Goal: Task Accomplishment & Management: Use online tool/utility

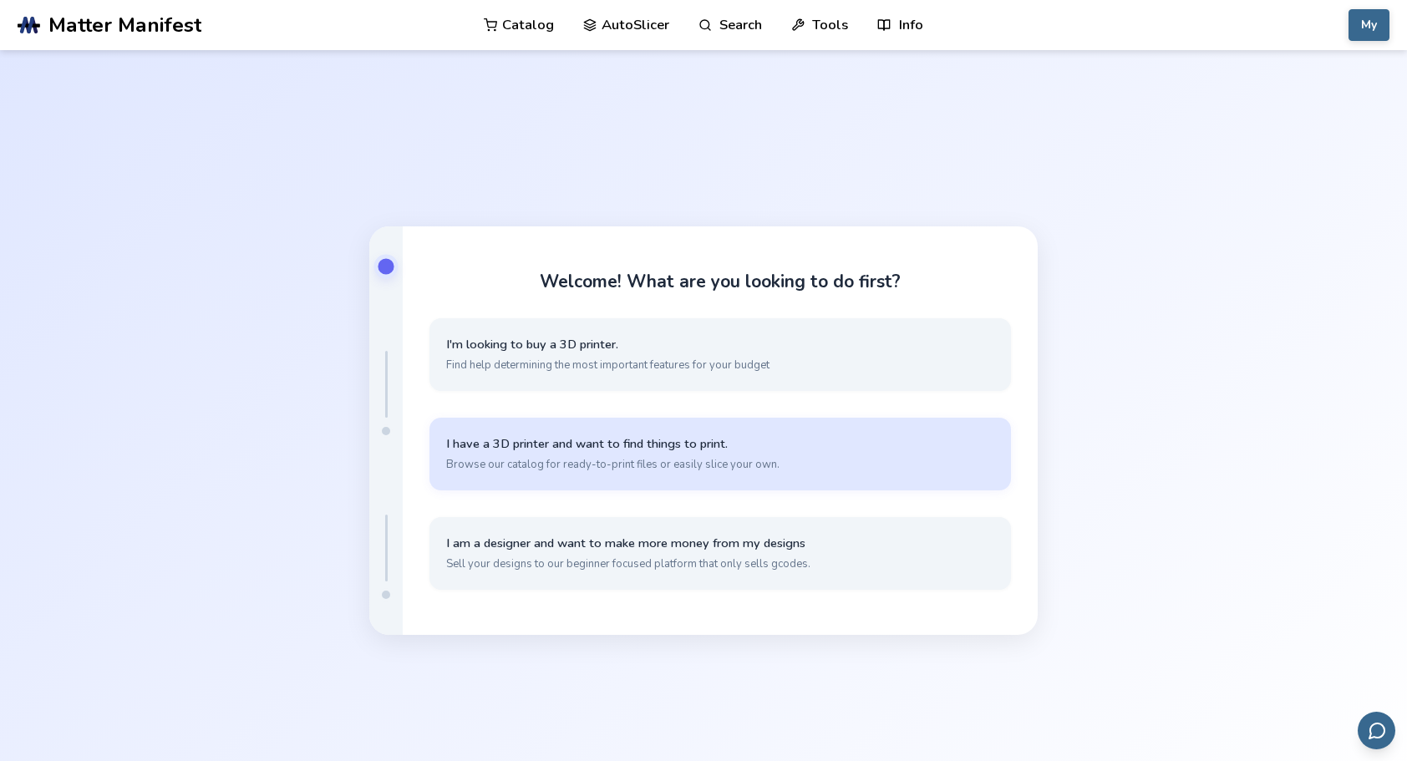
click at [663, 459] on span "Browse our catalog for ready-to-print files or easily slice your own." at bounding box center [720, 464] width 548 height 15
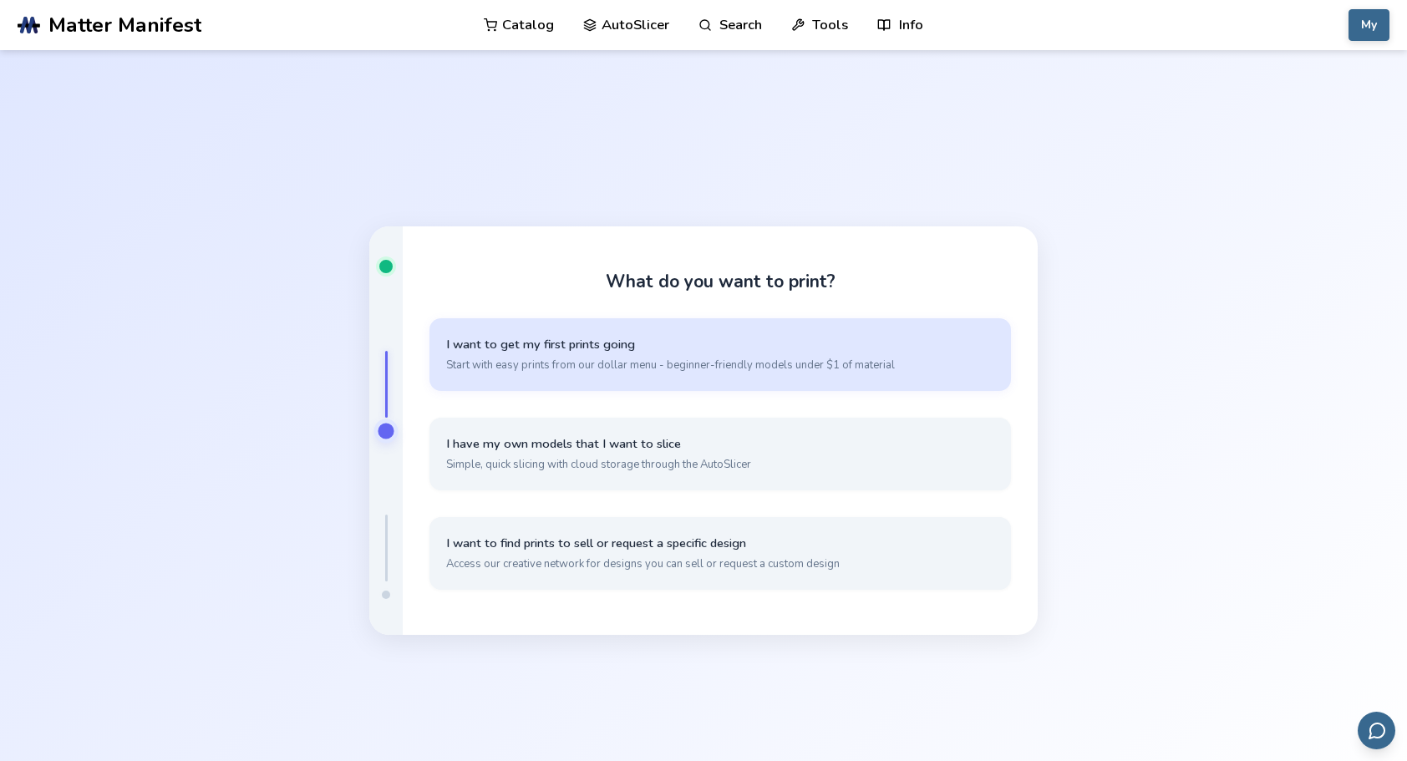
click at [671, 358] on span "Start with easy prints from our dollar menu - beginner-friendly models under $1…" at bounding box center [720, 365] width 548 height 15
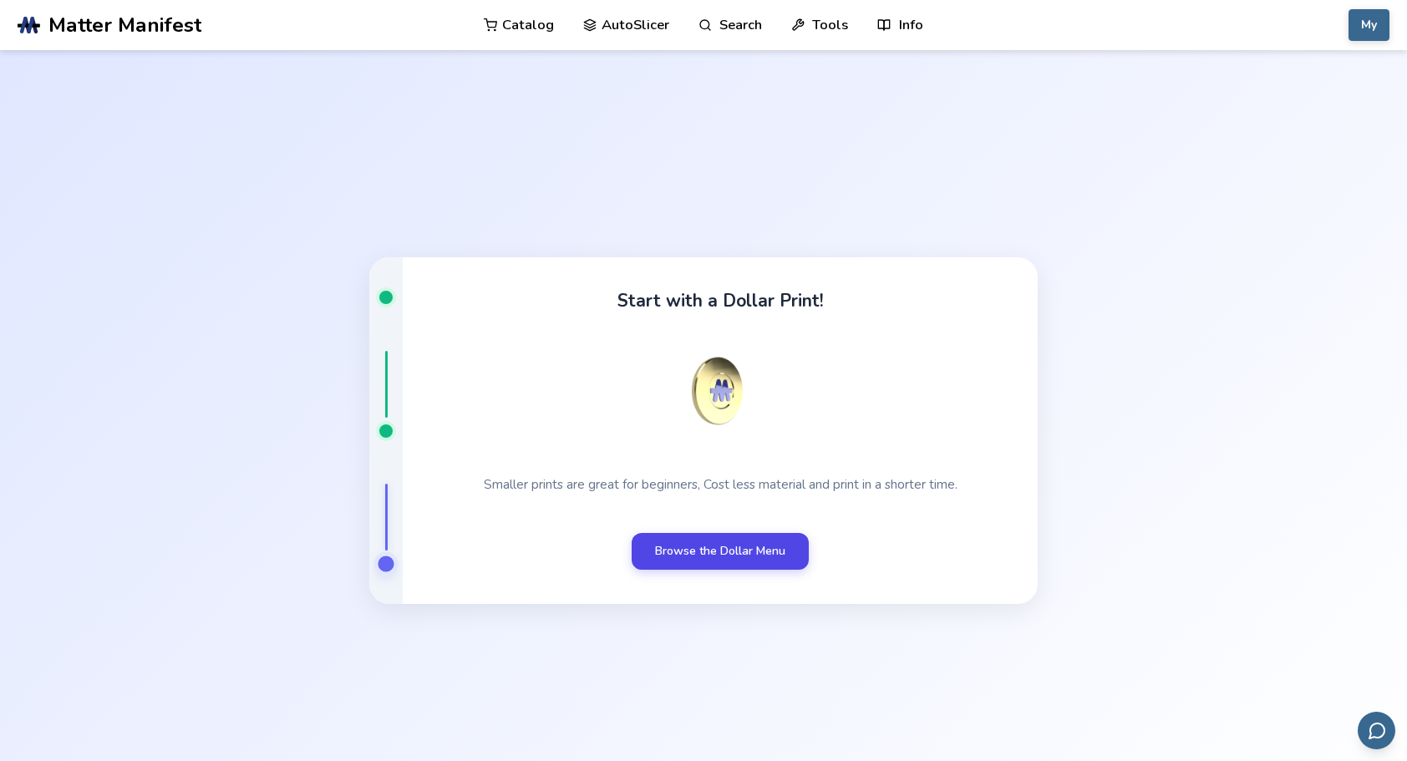
click at [803, 560] on link "Browse the Dollar Menu" at bounding box center [720, 551] width 177 height 37
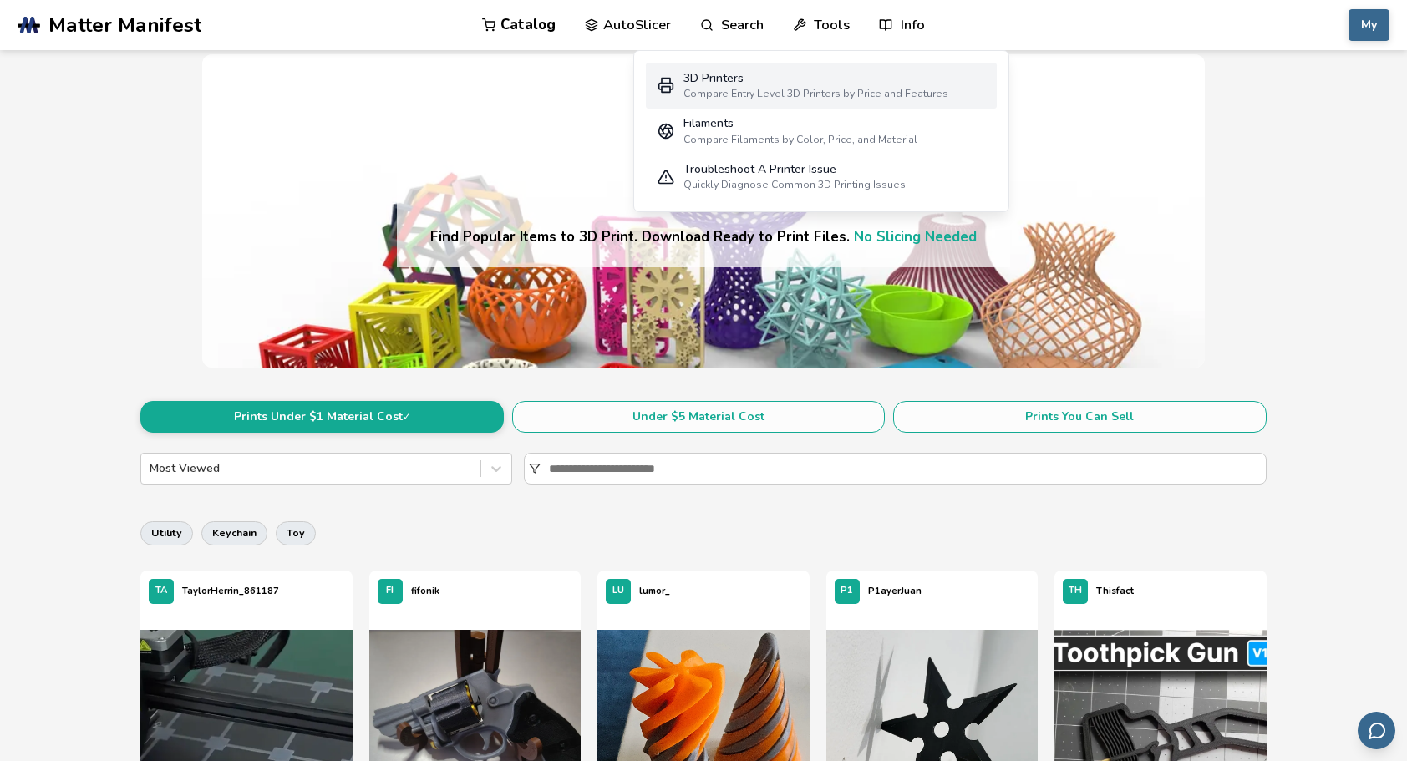
click at [759, 88] on div "Compare Entry Level 3D Printers by Price and Features" at bounding box center [815, 94] width 265 height 12
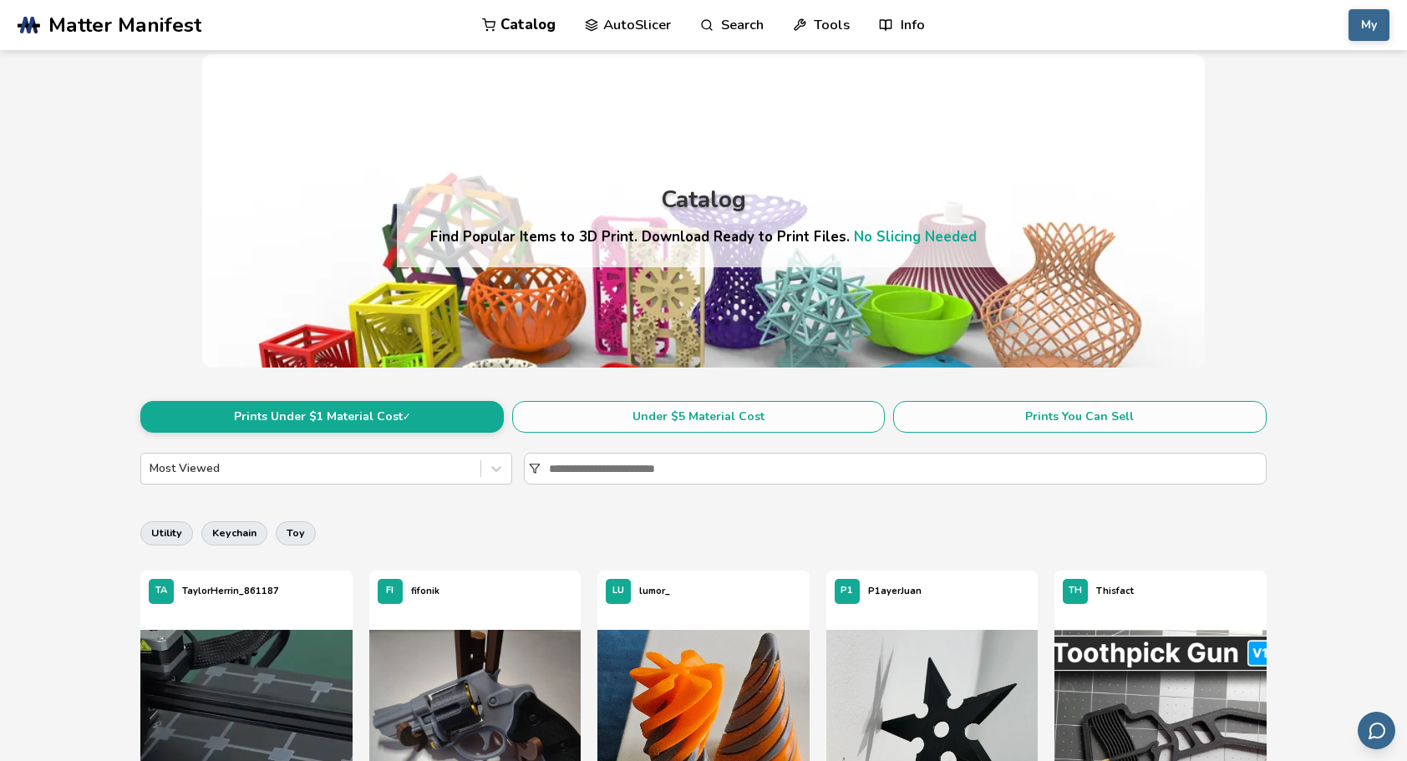
select select "**********"
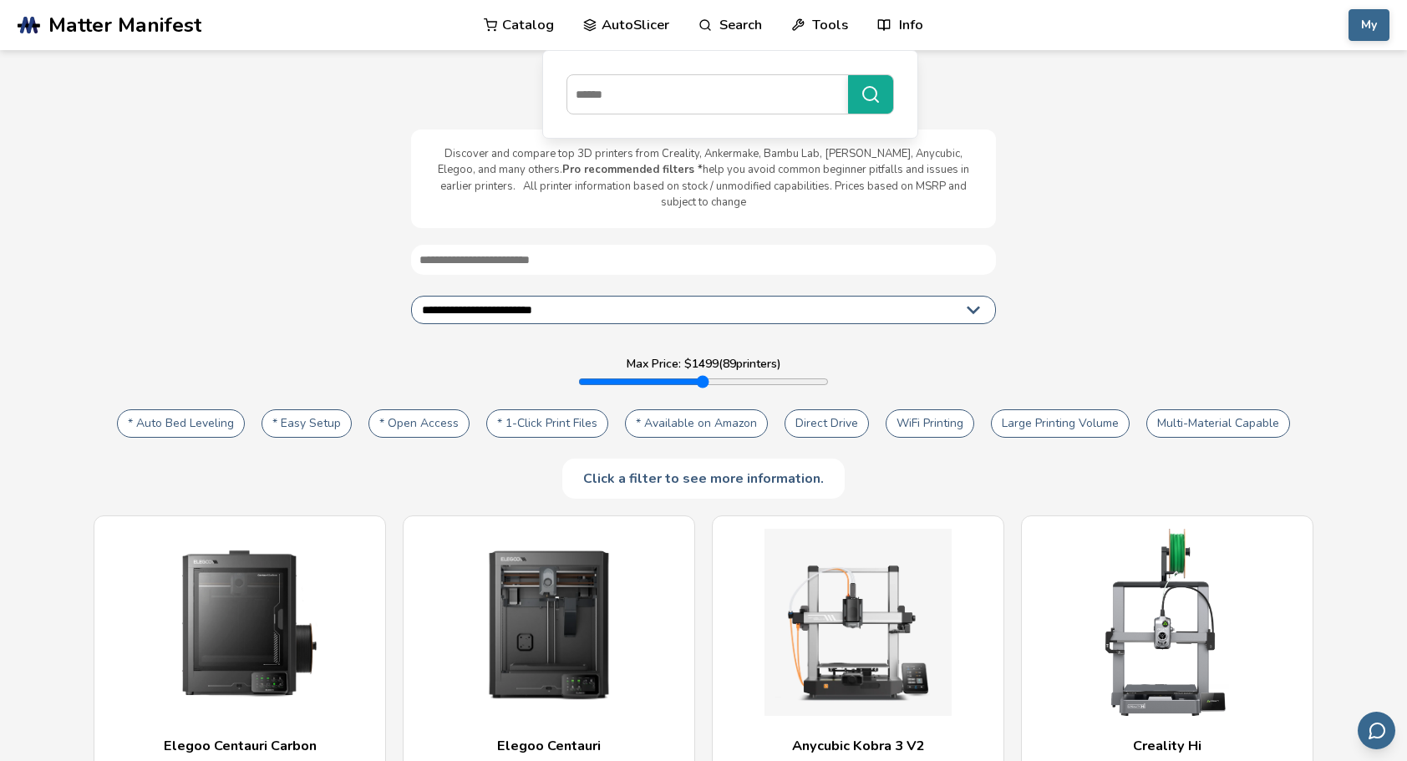
click at [647, 21] on link "AutoSlicer" at bounding box center [626, 25] width 86 height 50
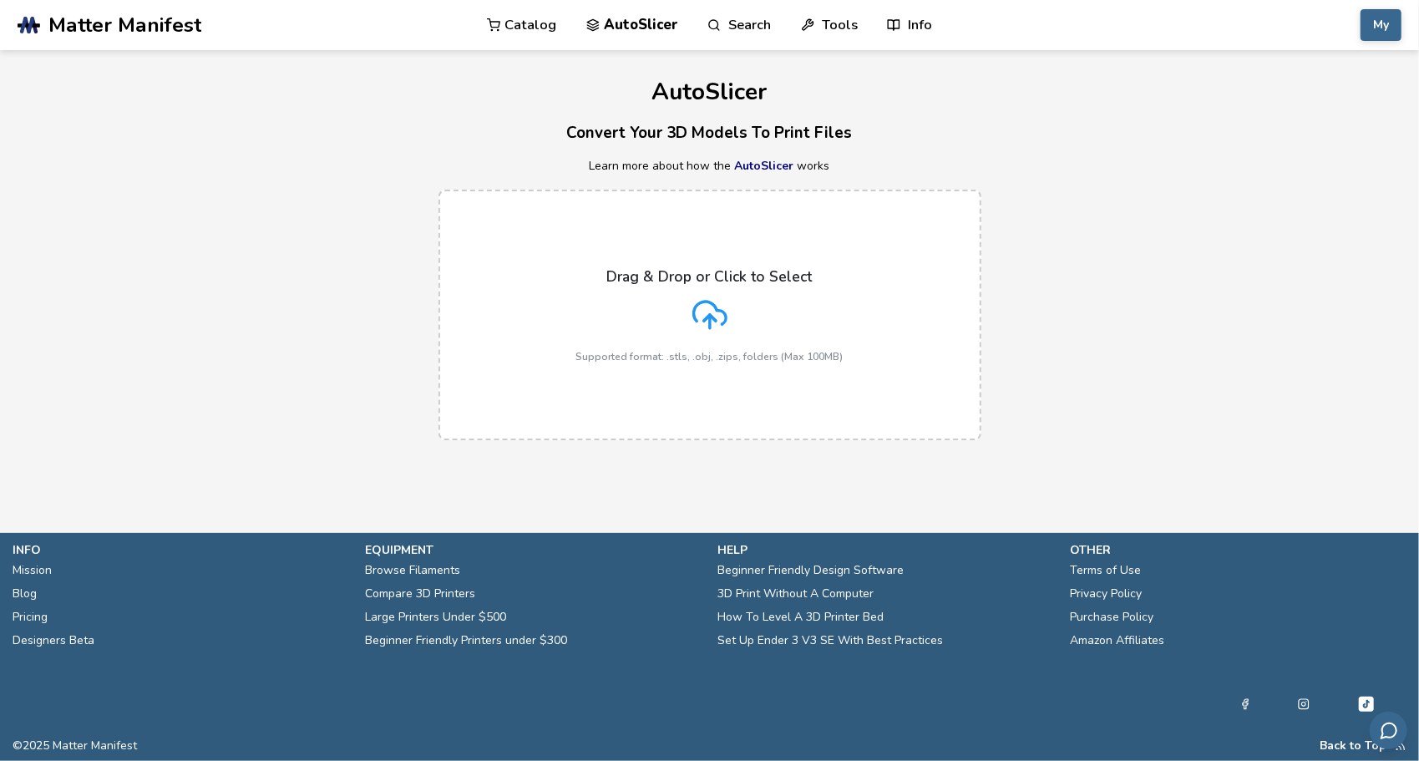
click at [717, 307] on icon at bounding box center [709, 313] width 33 height 23
click at [0, 0] on input "Drag & Drop or Click to Select Supported format: .stls, .obj, .zips, folders (M…" at bounding box center [0, 0] width 0 height 0
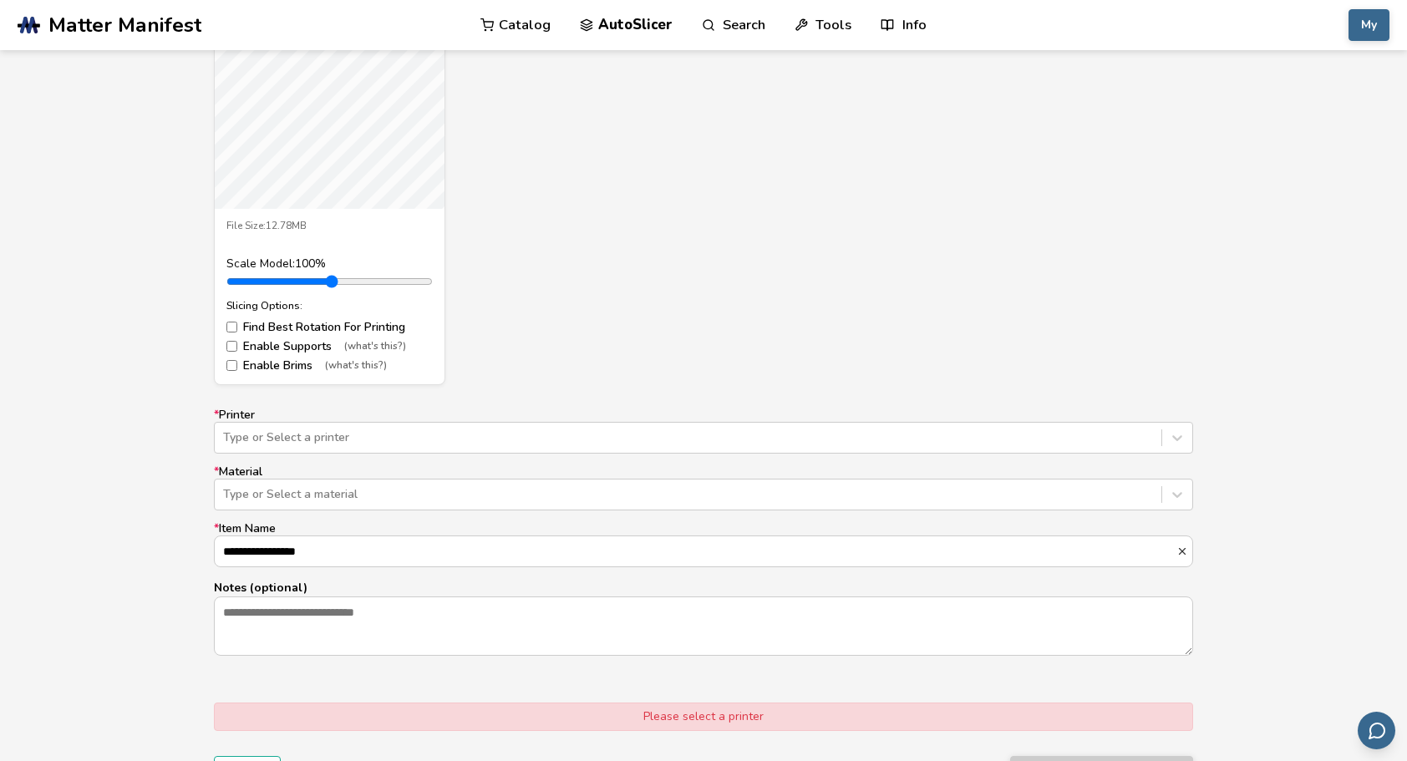
scroll to position [752, 0]
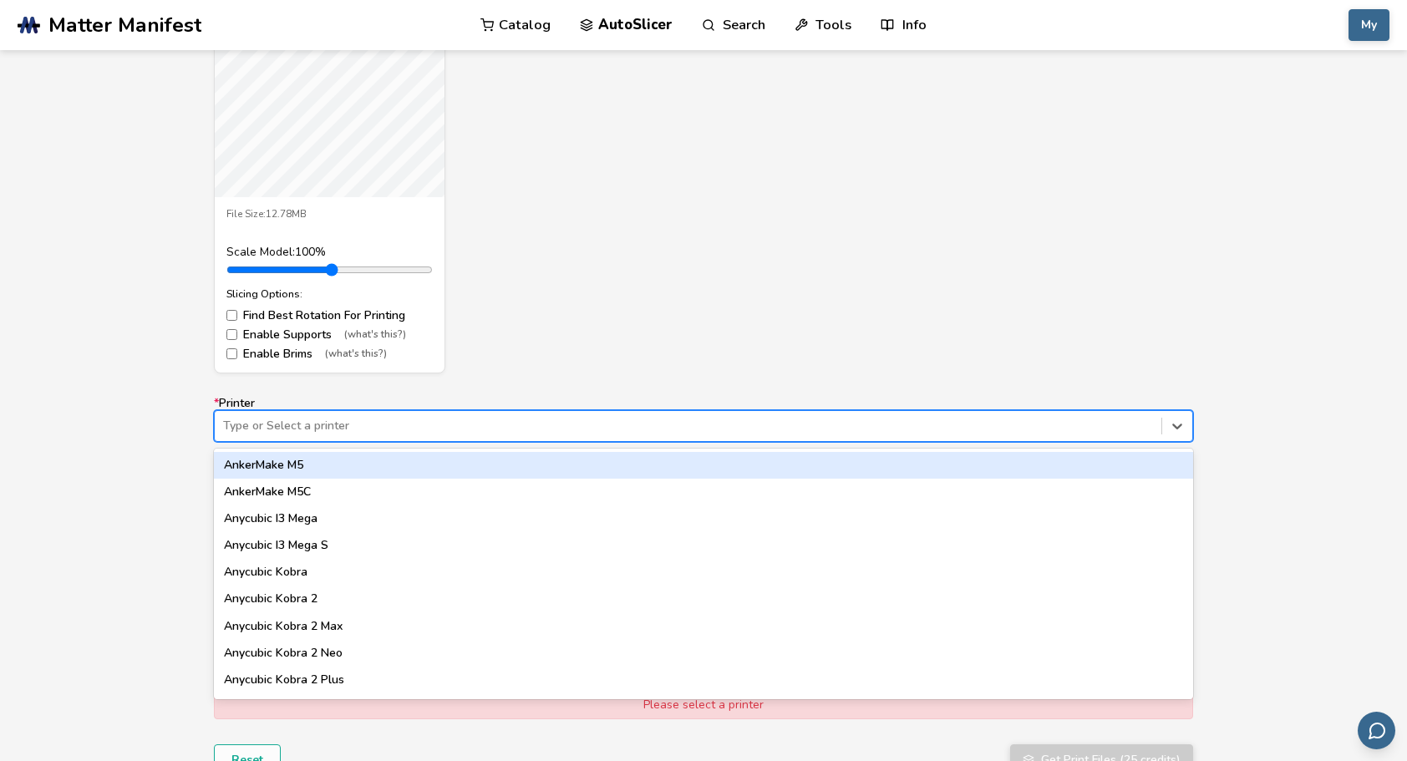
click at [508, 414] on div "Type or Select a printer" at bounding box center [688, 425] width 946 height 23
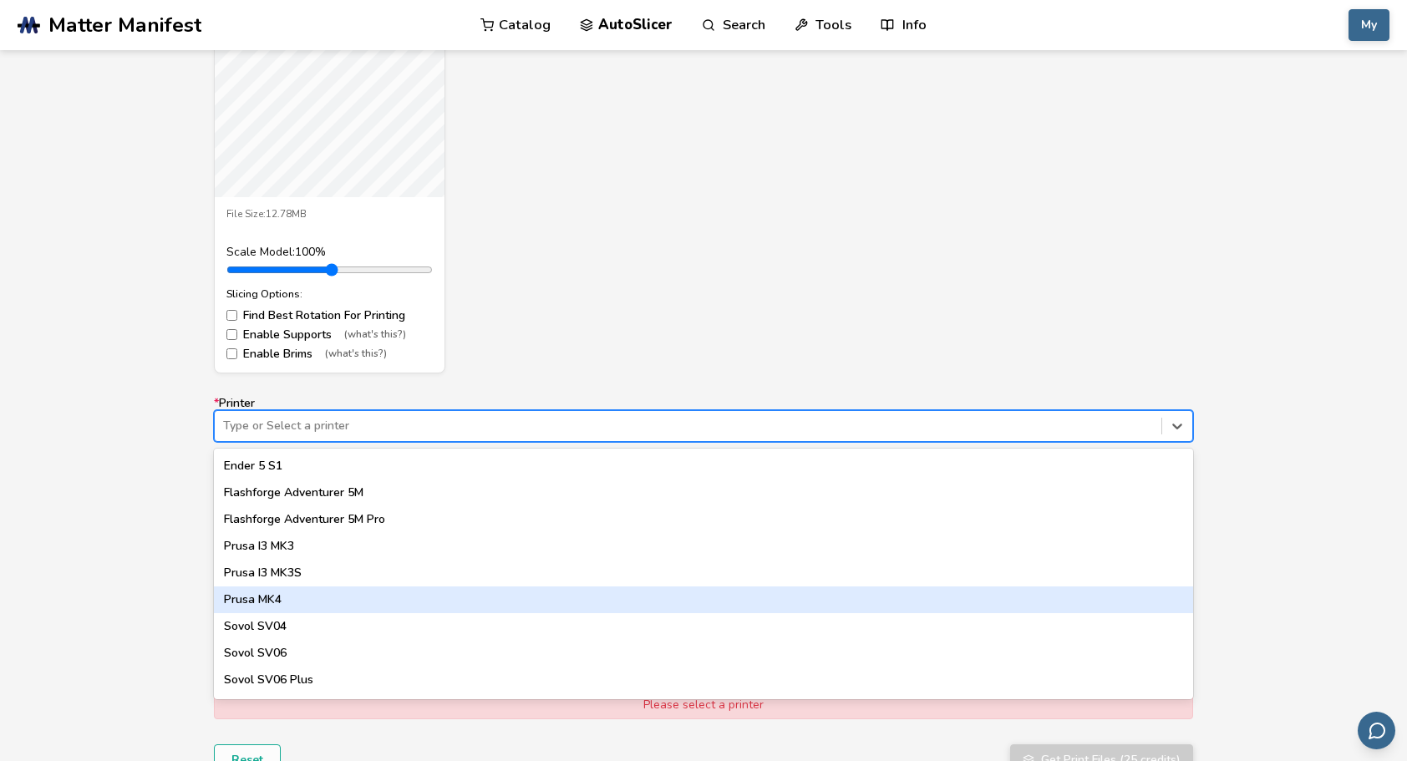
scroll to position [1335, 0]
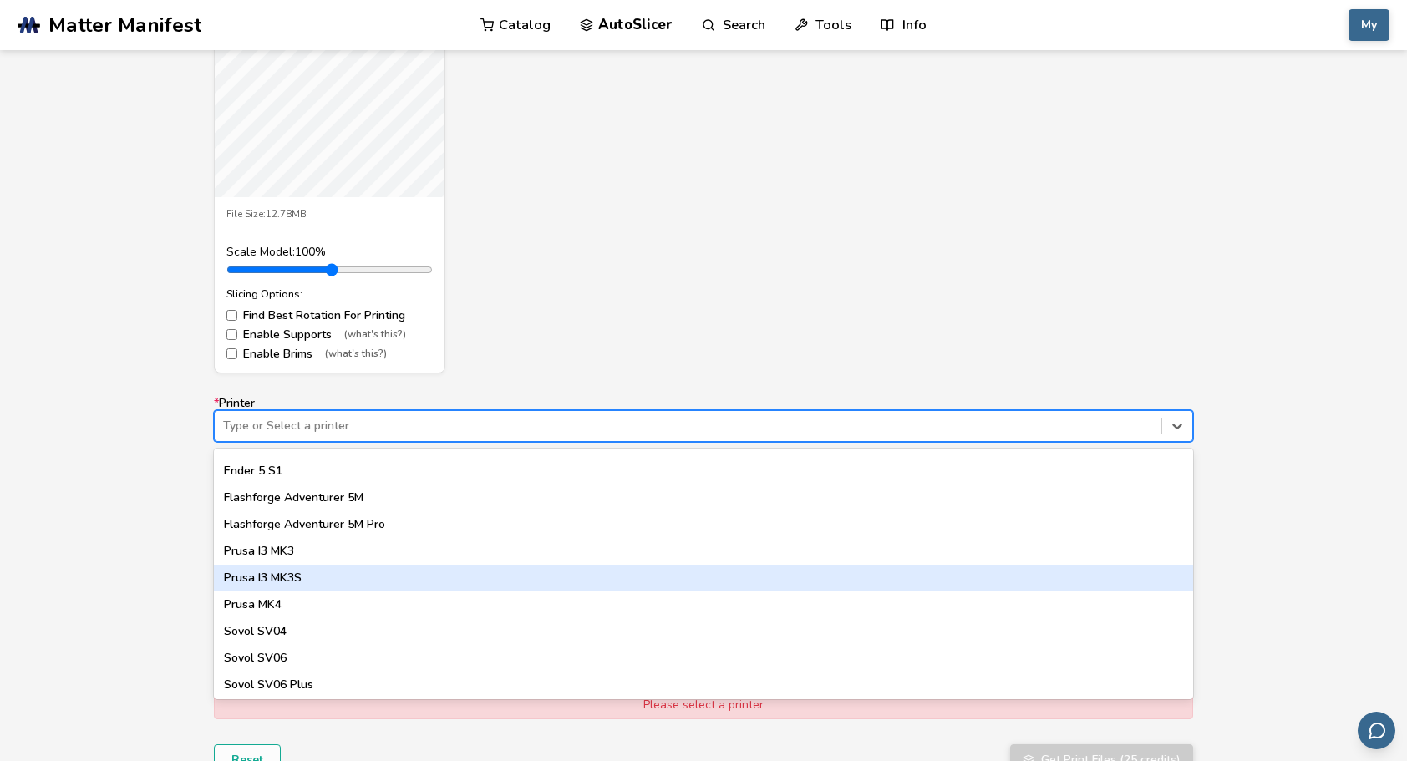
click at [301, 572] on div "Prusa I3 MK3S" at bounding box center [703, 578] width 979 height 27
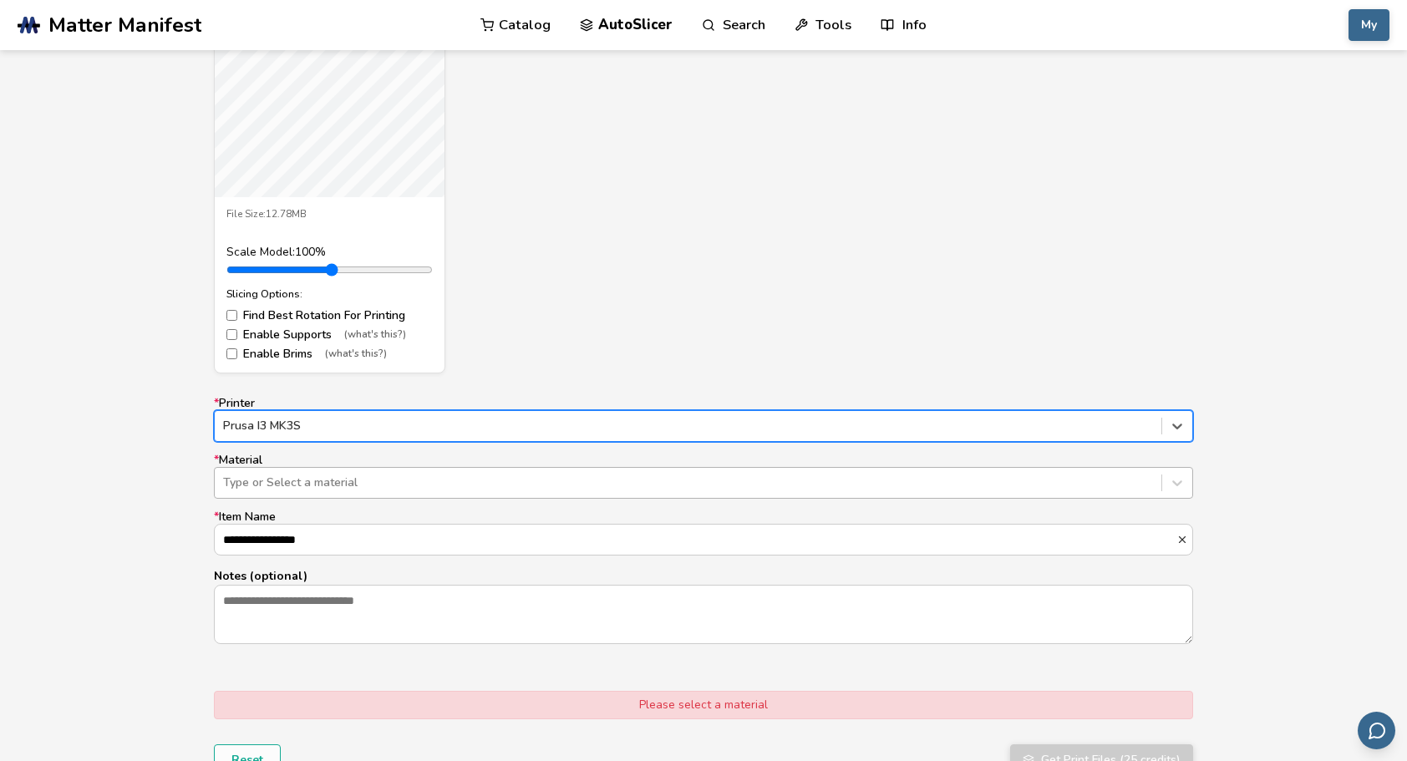
click at [434, 484] on div at bounding box center [688, 482] width 930 height 17
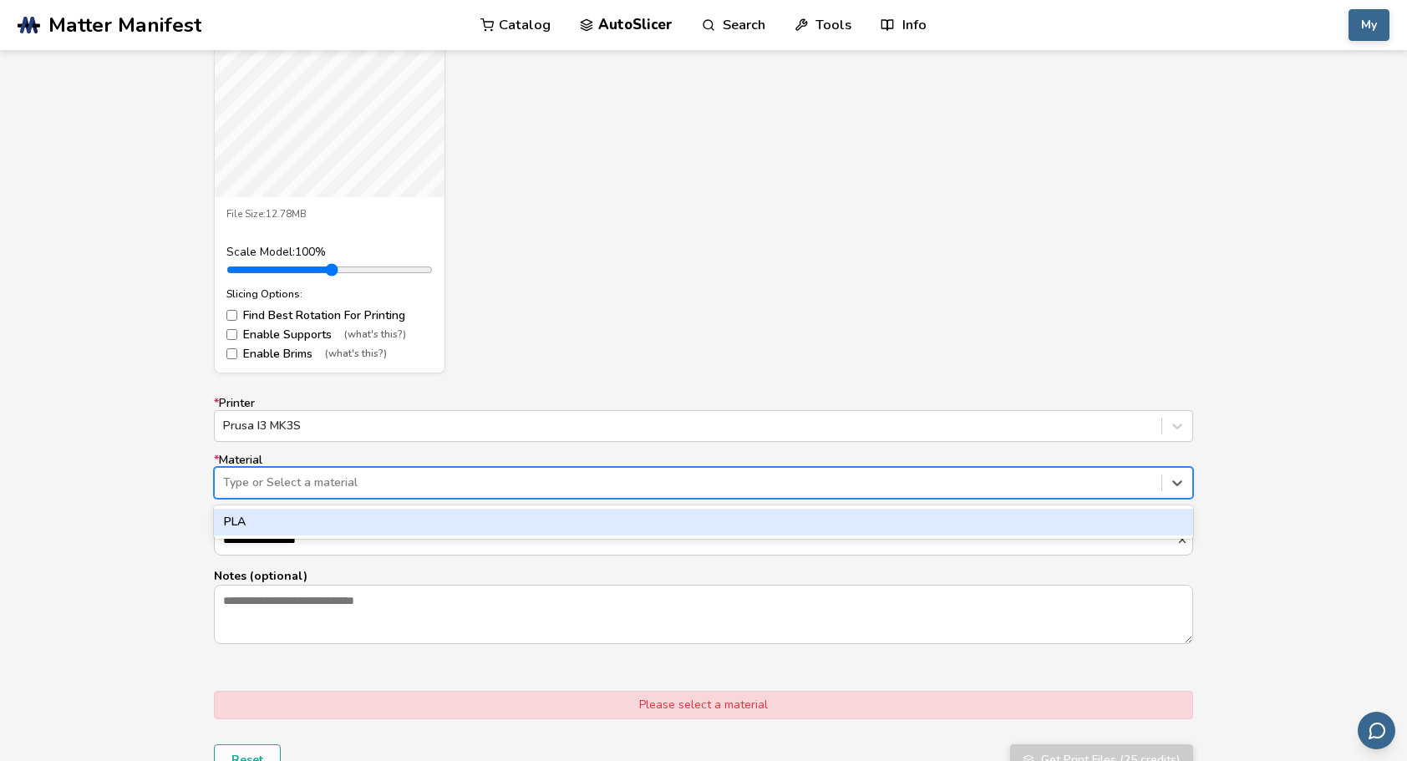
click at [420, 524] on div "PLA" at bounding box center [703, 522] width 979 height 27
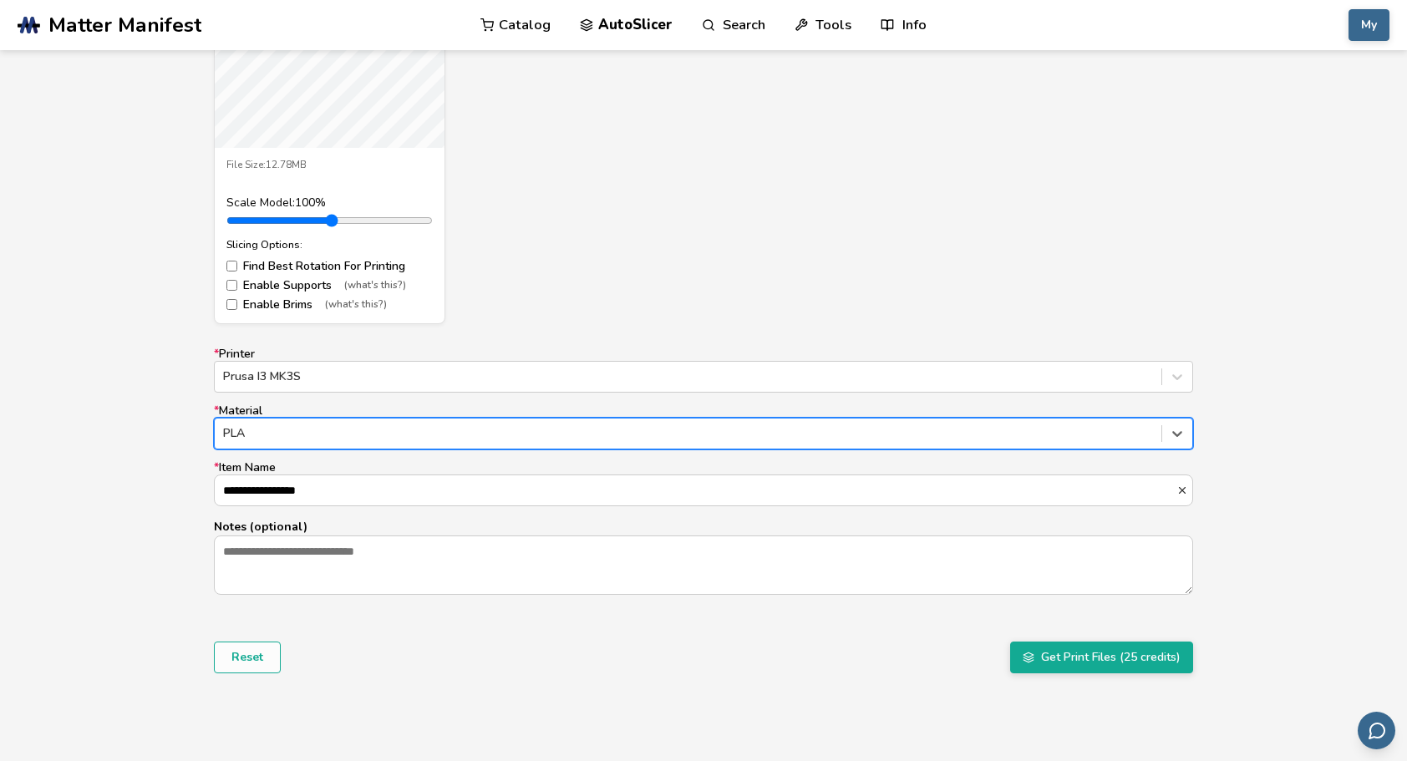
scroll to position [919, 0]
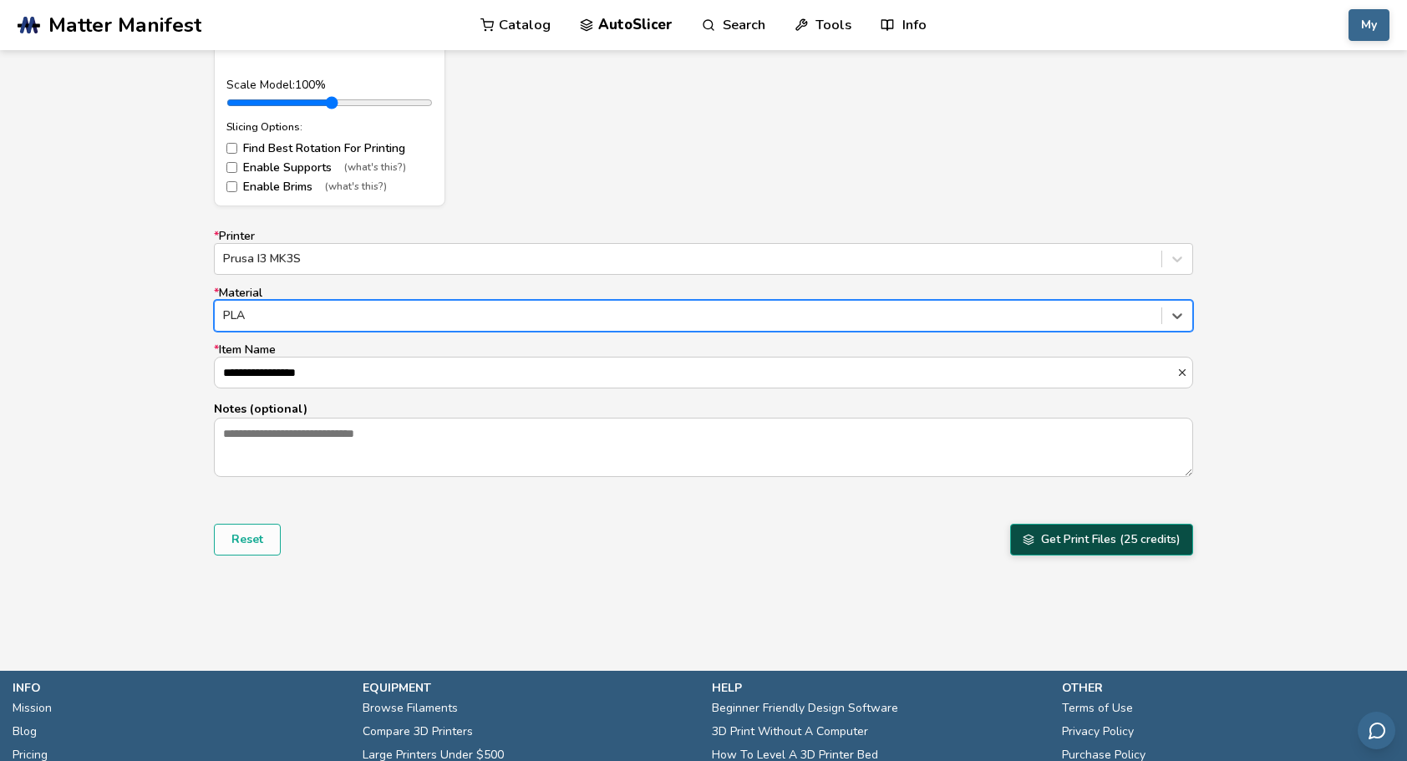
click at [1066, 535] on button "Get Print Files (25 credits)" at bounding box center [1101, 540] width 183 height 32
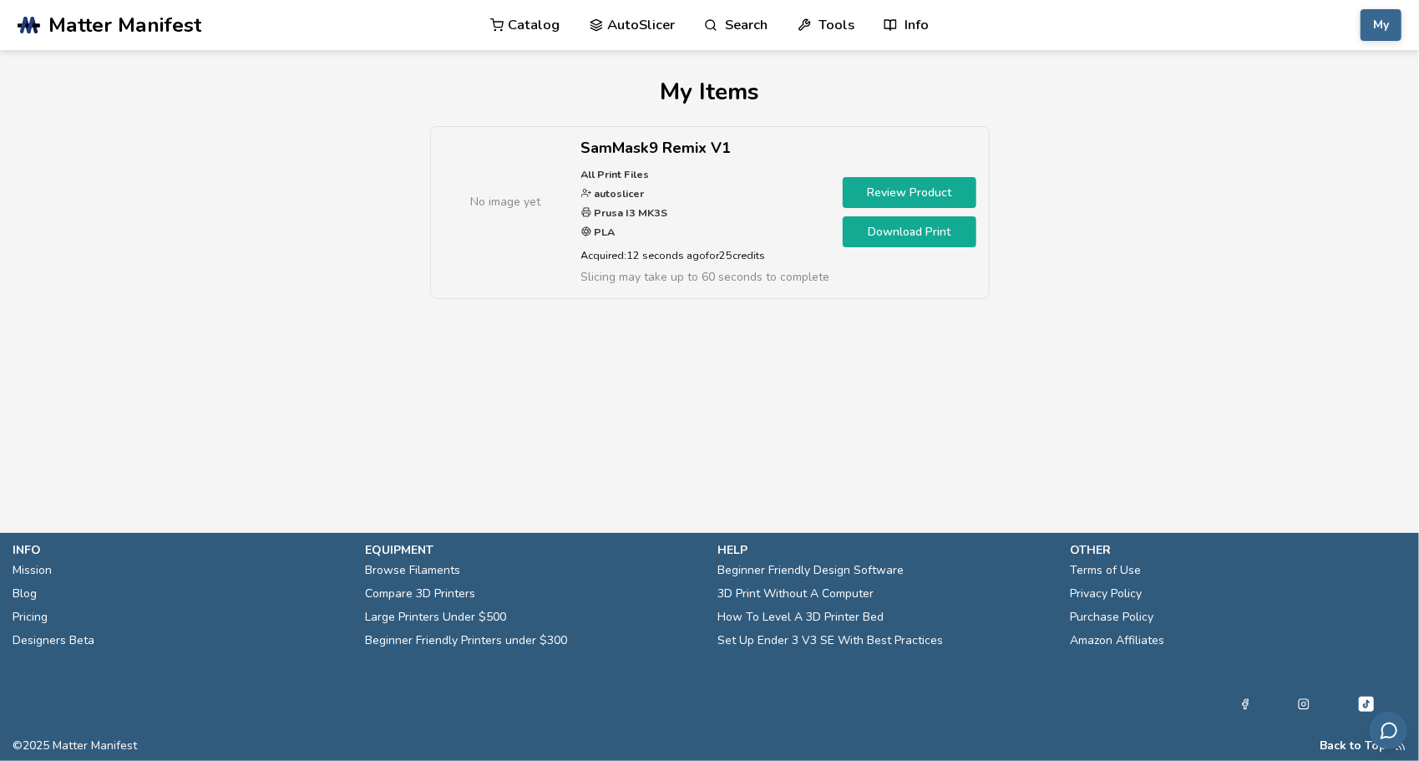
click at [916, 232] on link "Download Print" at bounding box center [910, 231] width 134 height 31
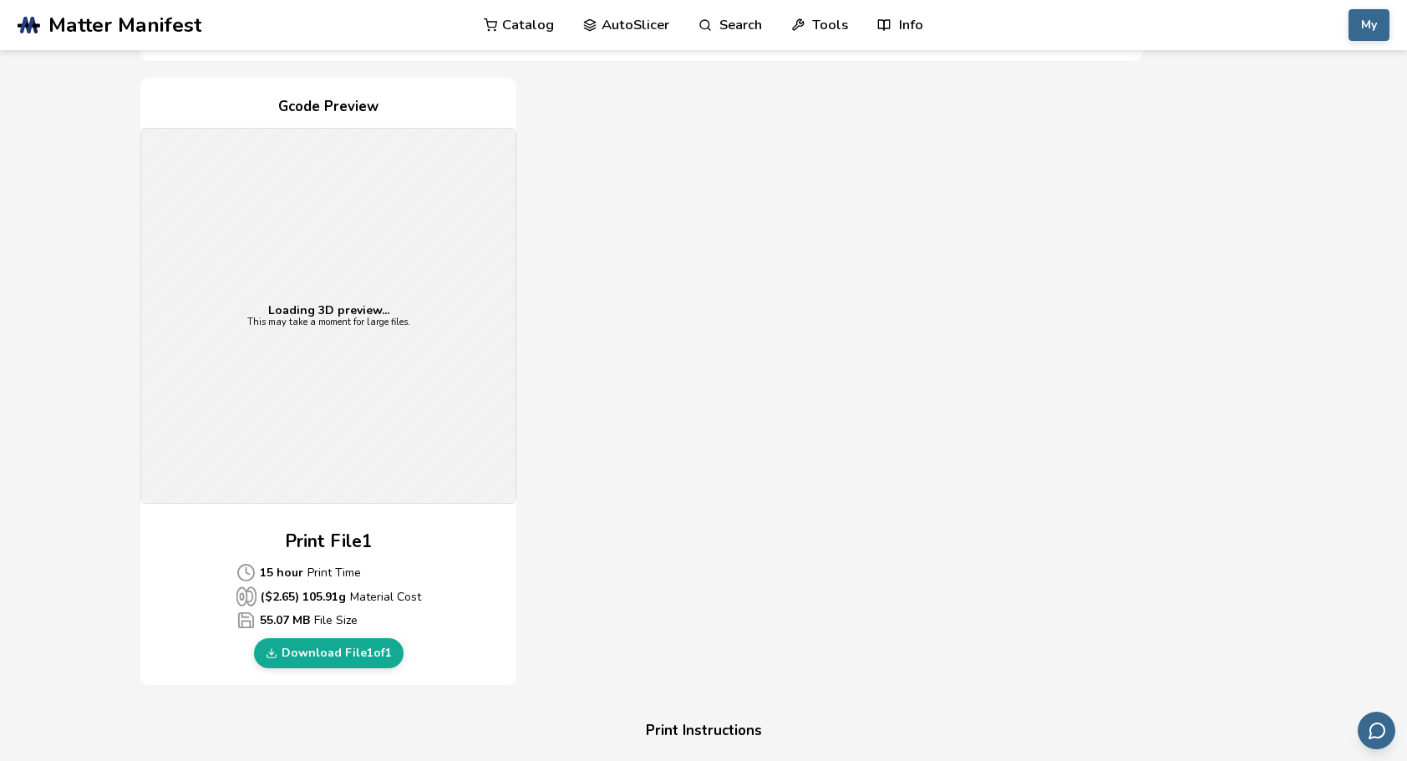
scroll to position [418, 0]
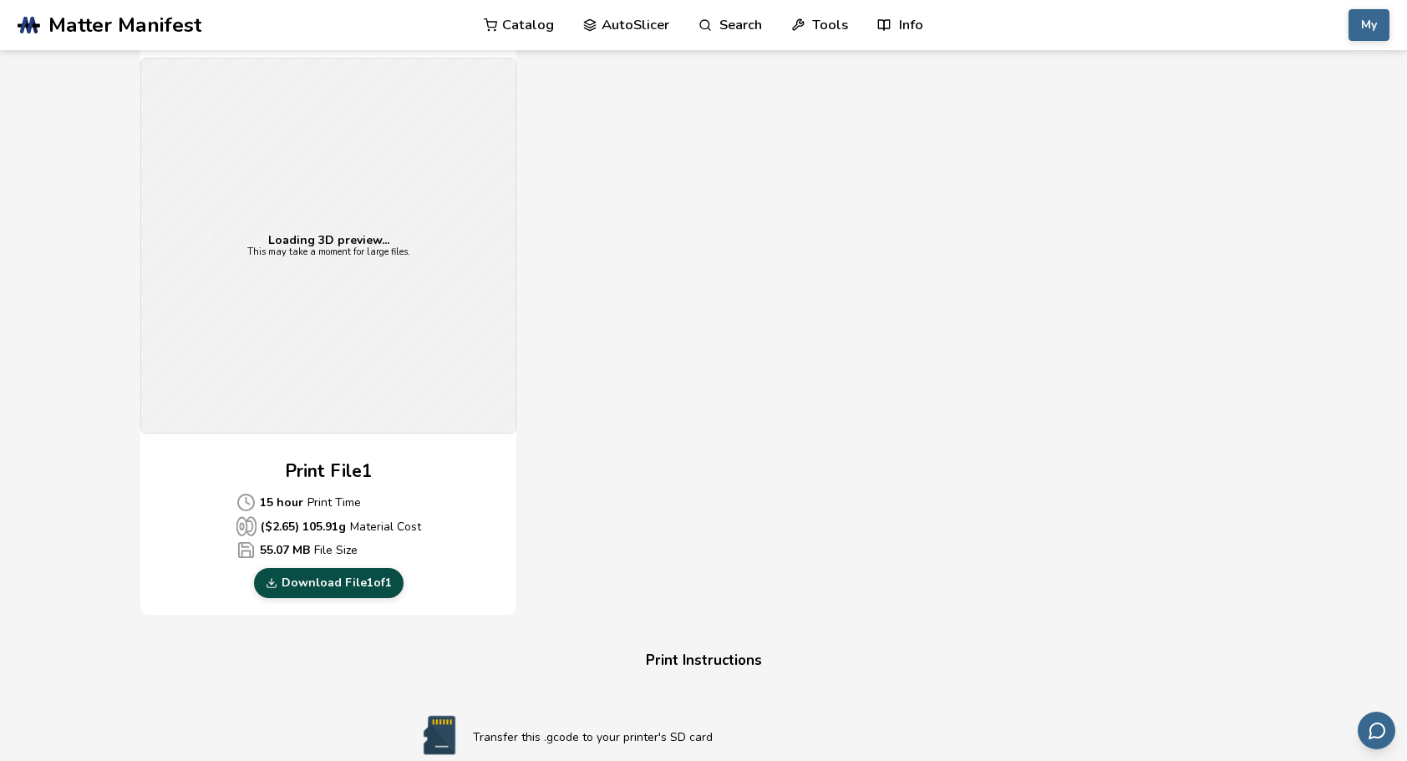
click at [378, 587] on link "Download File 1 of 1" at bounding box center [329, 583] width 150 height 30
